Goal: Navigation & Orientation: Find specific page/section

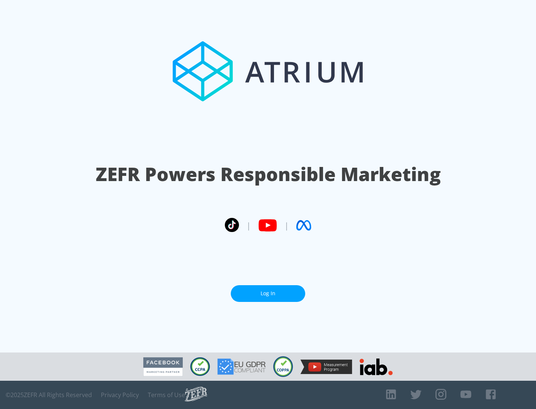
click at [268, 291] on link "Log In" at bounding box center [268, 293] width 74 height 17
